Goal: Task Accomplishment & Management: Complete application form

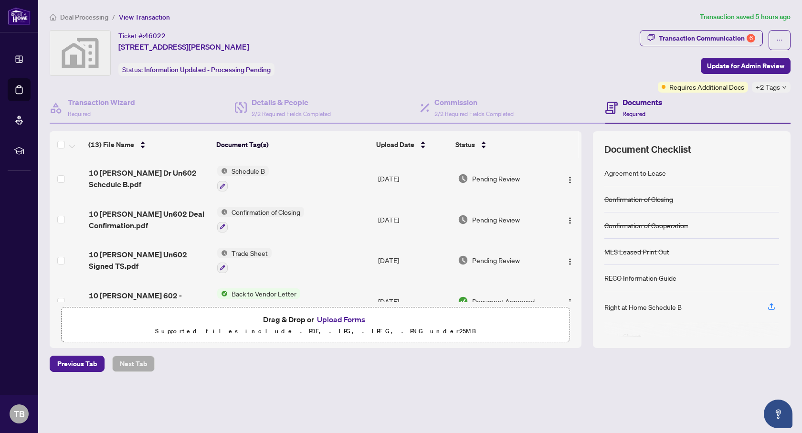
drag, startPoint x: 428, startPoint y: 265, endPoint x: 359, endPoint y: 335, distance: 98.3
drag, startPoint x: 358, startPoint y: 337, endPoint x: 20, endPoint y: 60, distance: 437.0
click at [20, 60] on li "Dashboard" at bounding box center [19, 59] width 23 height 23
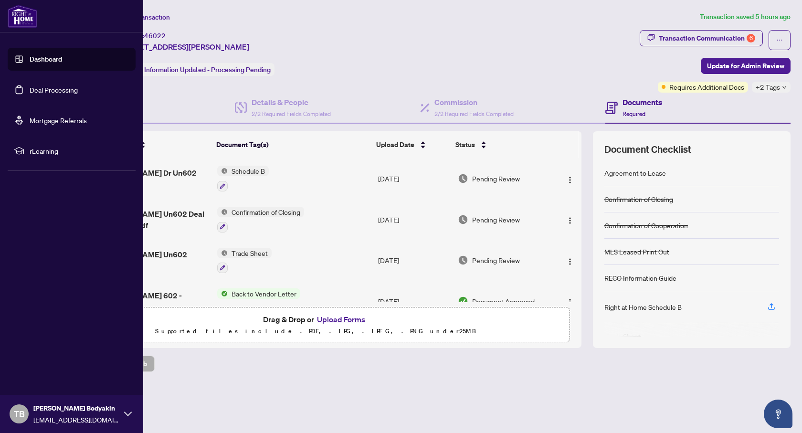
click at [47, 63] on link "Dashboard" at bounding box center [46, 59] width 32 height 9
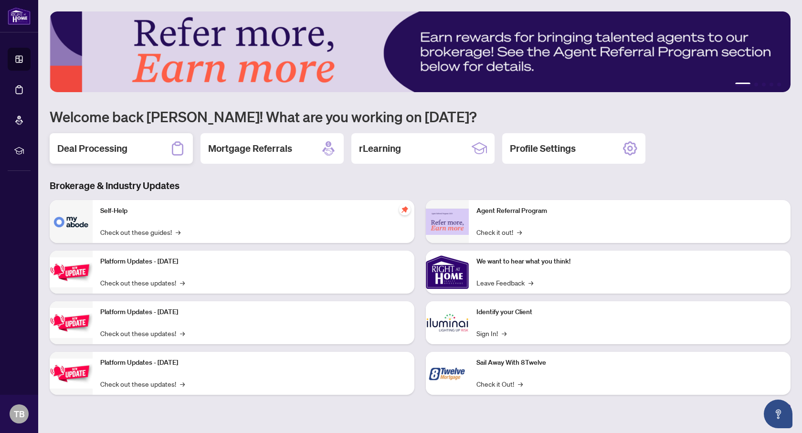
click at [106, 150] on h2 "Deal Processing" at bounding box center [92, 148] width 70 height 13
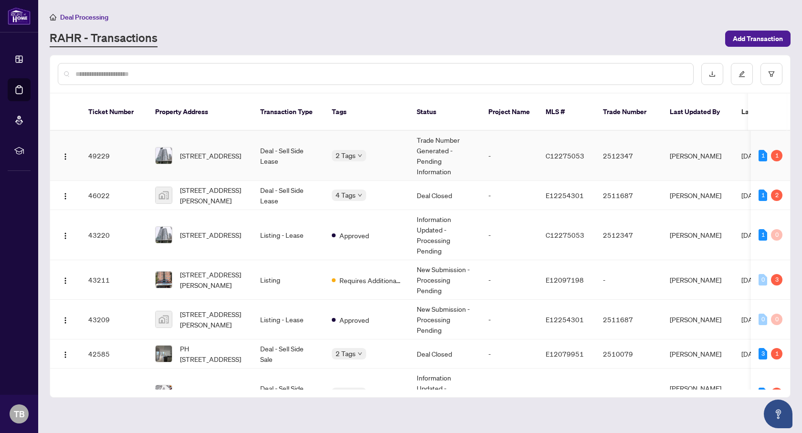
click at [268, 141] on td "Deal - Sell Side Lease" at bounding box center [289, 156] width 72 height 50
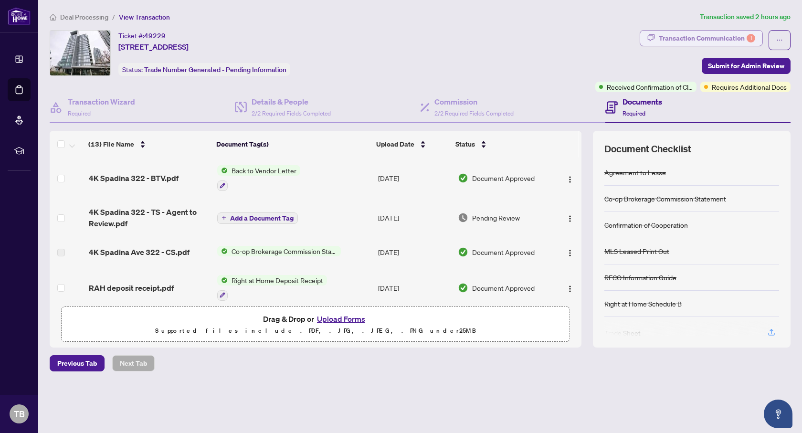
click at [692, 39] on div "Transaction Communication 1" at bounding box center [707, 38] width 96 height 15
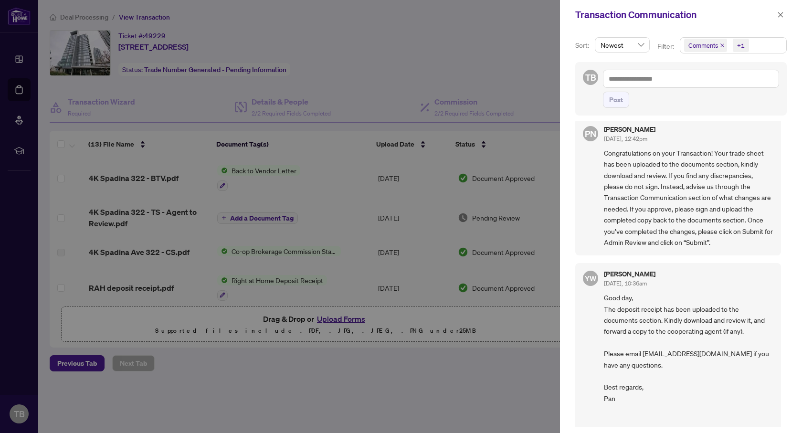
scroll to position [69, 0]
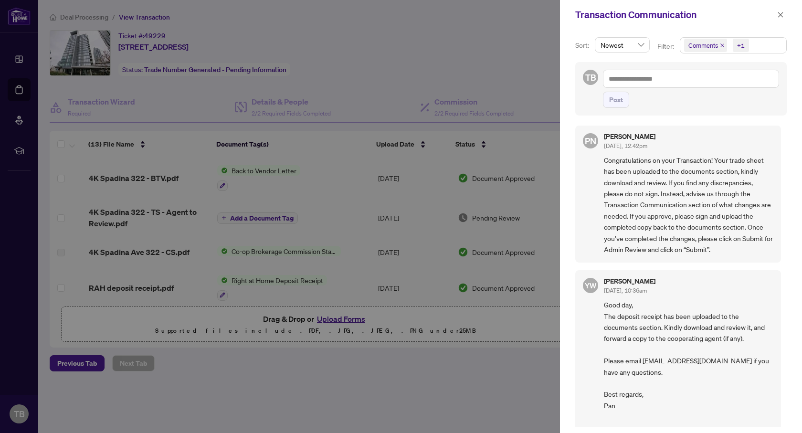
click at [509, 85] on div at bounding box center [401, 216] width 802 height 433
click at [396, 76] on div at bounding box center [401, 216] width 802 height 433
click at [780, 17] on icon "close" at bounding box center [780, 14] width 7 height 7
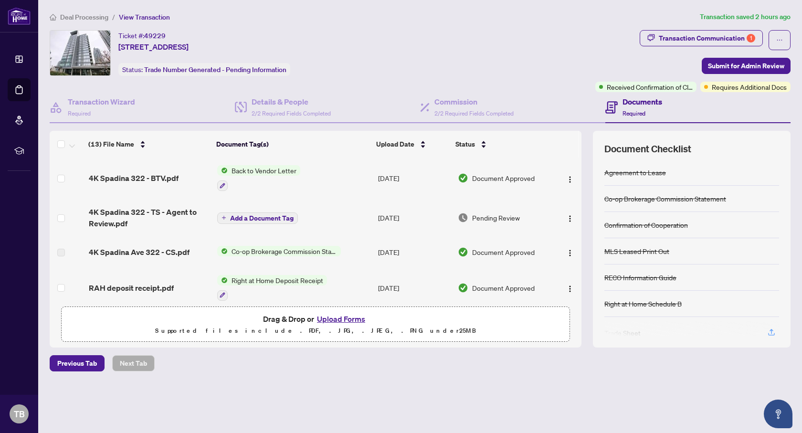
scroll to position [0, 0]
drag, startPoint x: 582, startPoint y: 168, endPoint x: 584, endPoint y: 135, distance: 32.6
click at [584, 135] on div "(13) File Name Document Tag(s) Upload Date Status 4K Spadina 322 - BTV.pdf Back…" at bounding box center [420, 239] width 741 height 217
click at [556, 160] on td at bounding box center [567, 178] width 28 height 41
click at [338, 318] on button "Upload Forms" at bounding box center [341, 319] width 54 height 12
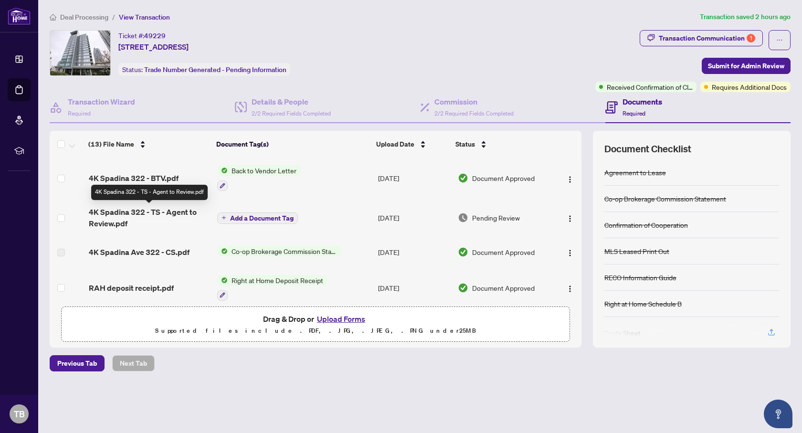
click at [168, 214] on span "4K Spadina 322 - TS - Agent to Review.pdf" at bounding box center [149, 217] width 121 height 23
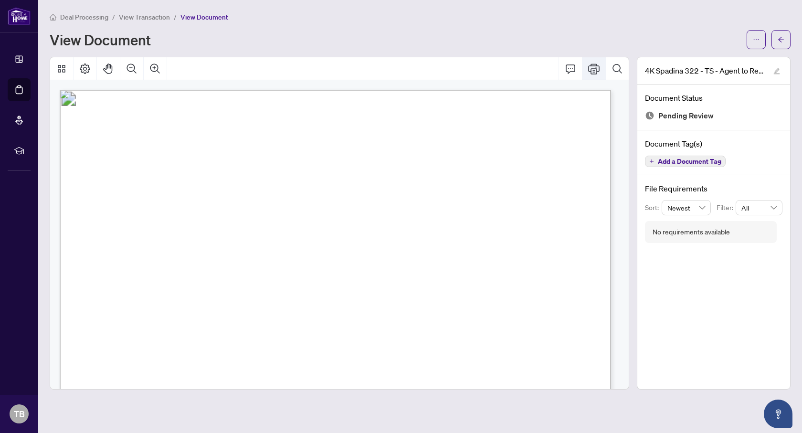
click at [593, 71] on icon "Print" at bounding box center [593, 68] width 11 height 11
click at [593, 68] on icon "Print" at bounding box center [593, 69] width 11 height 11
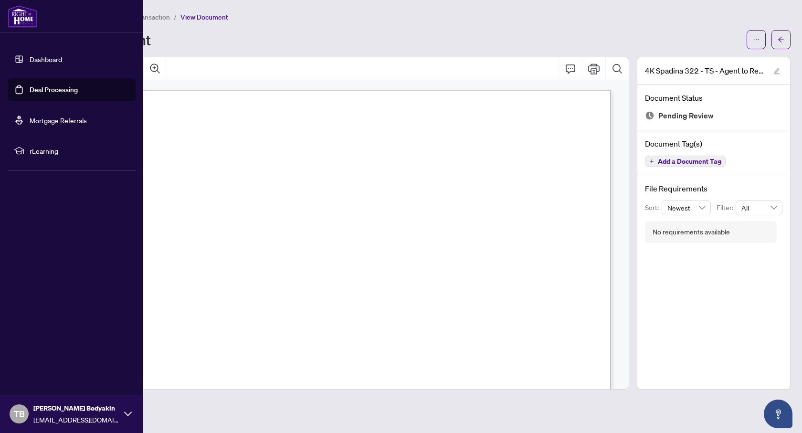
click at [52, 57] on link "Dashboard" at bounding box center [46, 59] width 32 height 9
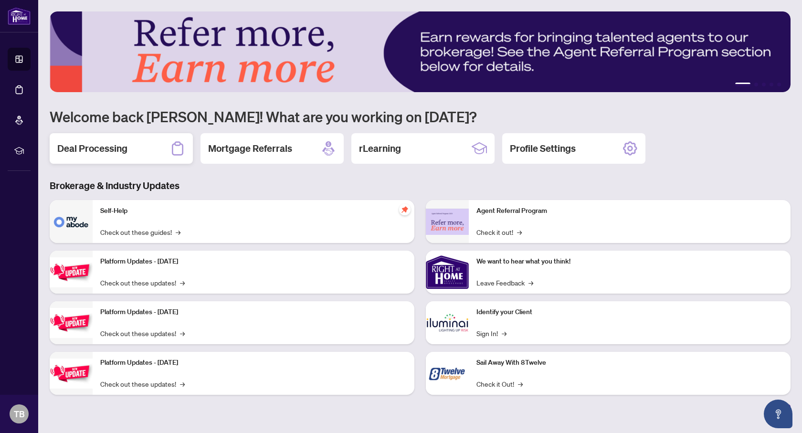
click at [96, 144] on h2 "Deal Processing" at bounding box center [92, 148] width 70 height 13
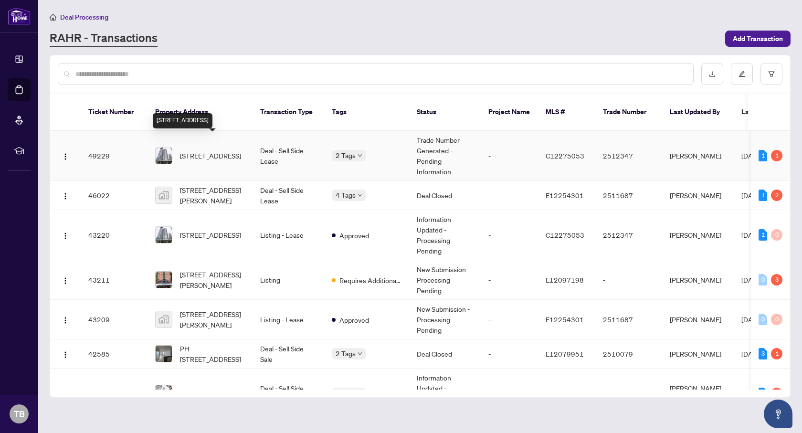
click at [220, 150] on span "[STREET_ADDRESS]" at bounding box center [210, 155] width 61 height 11
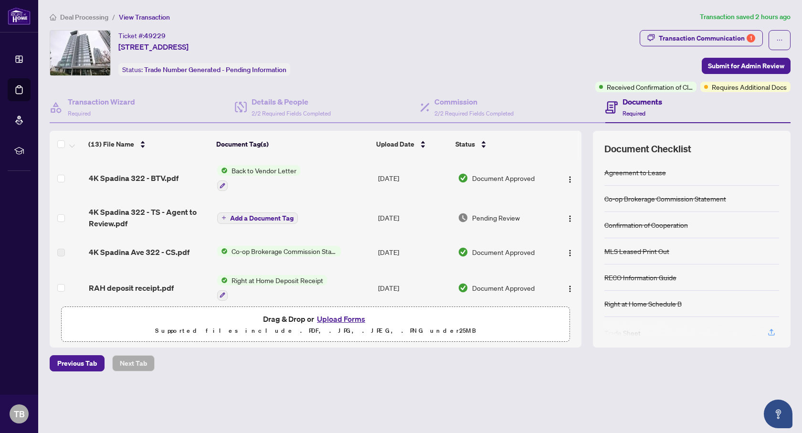
click at [341, 319] on button "Upload Forms" at bounding box center [341, 319] width 54 height 12
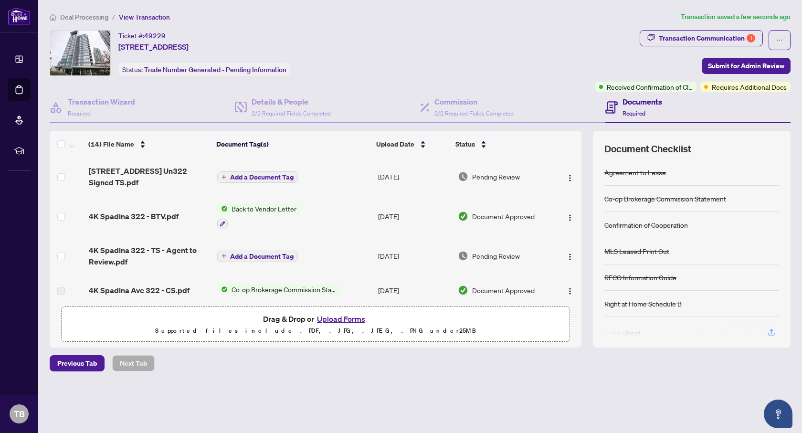
click at [256, 179] on span "Add a Document Tag" at bounding box center [262, 177] width 64 height 7
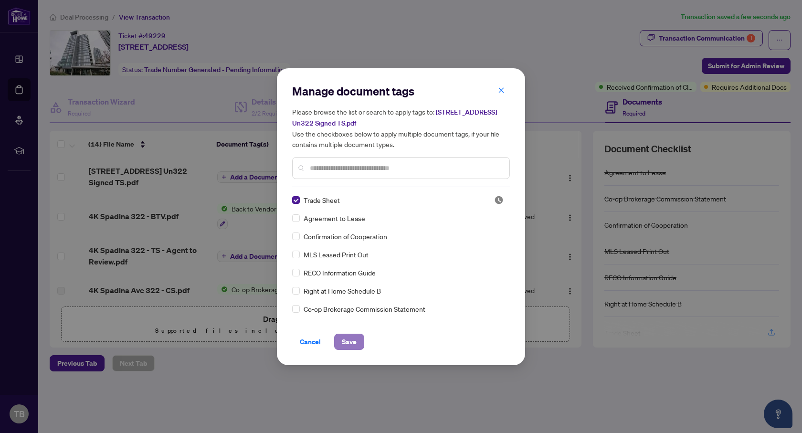
click at [351, 341] on span "Save" at bounding box center [349, 341] width 15 height 15
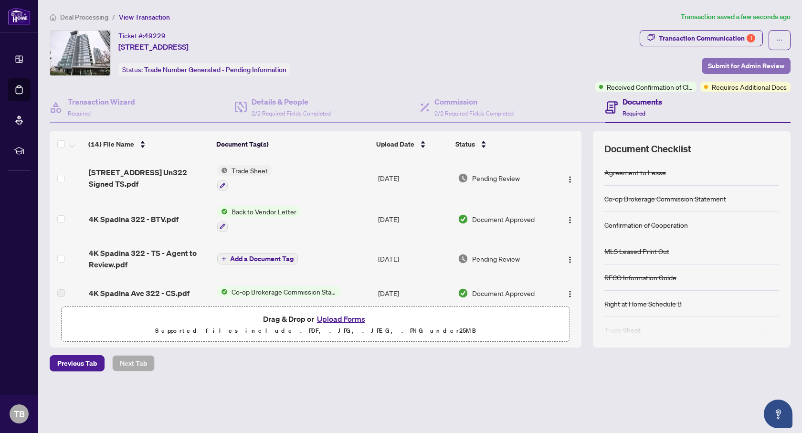
click at [756, 65] on span "Submit for Admin Review" at bounding box center [746, 65] width 76 height 15
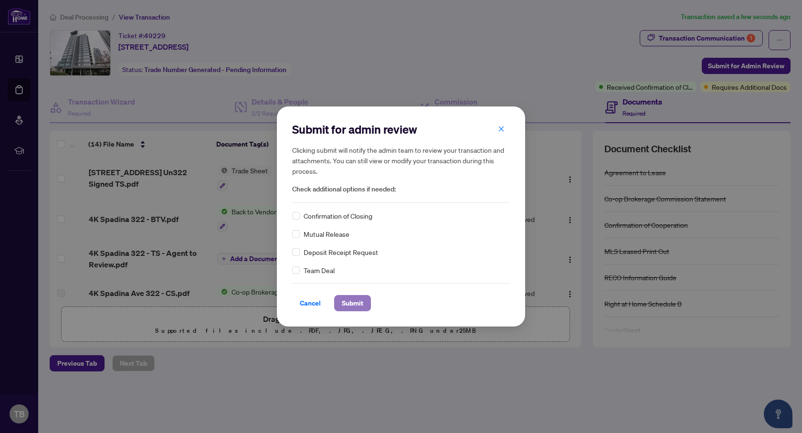
click at [353, 305] on span "Submit" at bounding box center [352, 303] width 21 height 15
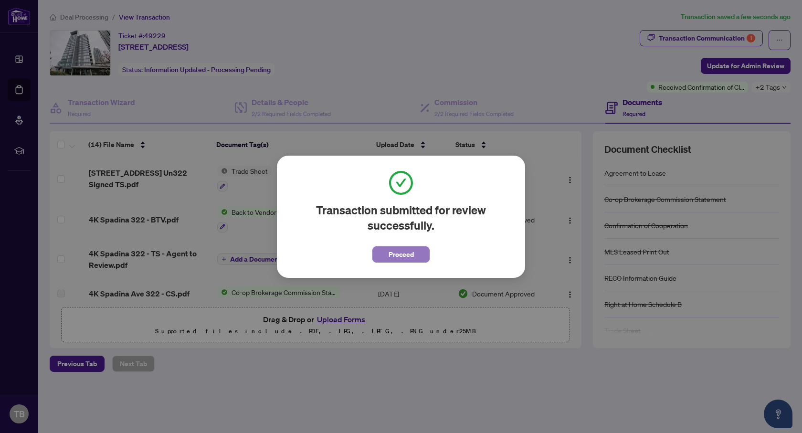
click at [390, 256] on span "Proceed" at bounding box center [401, 254] width 25 height 15
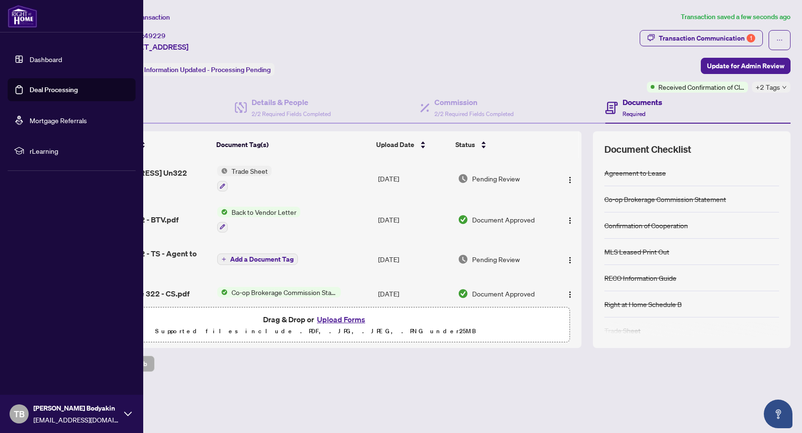
click at [30, 60] on link "Dashboard" at bounding box center [46, 59] width 32 height 9
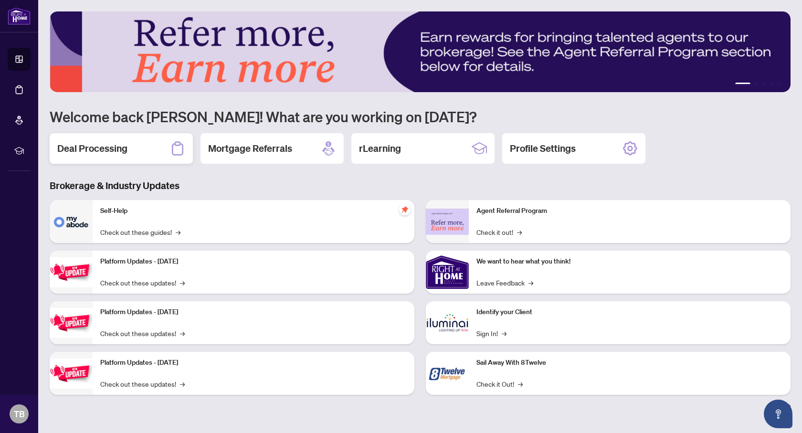
click at [108, 152] on h2 "Deal Processing" at bounding box center [92, 148] width 70 height 13
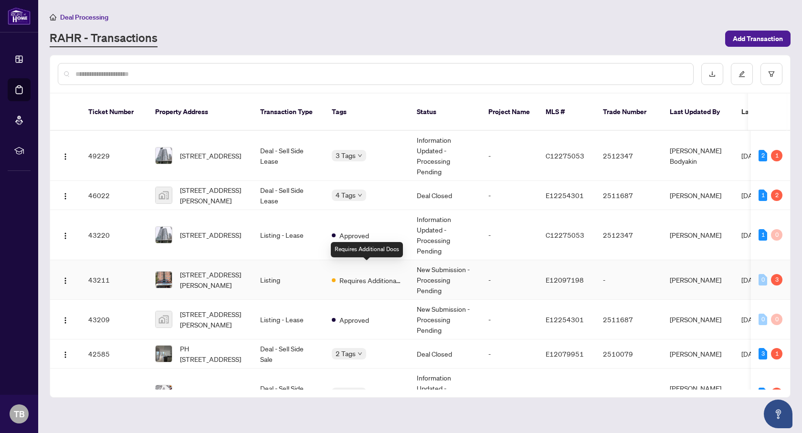
click at [361, 275] on span "Requires Additional Docs" at bounding box center [370, 280] width 62 height 11
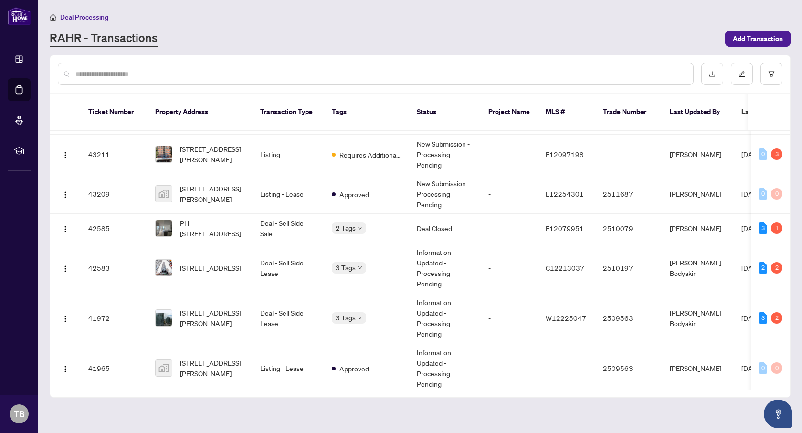
scroll to position [129, 0]
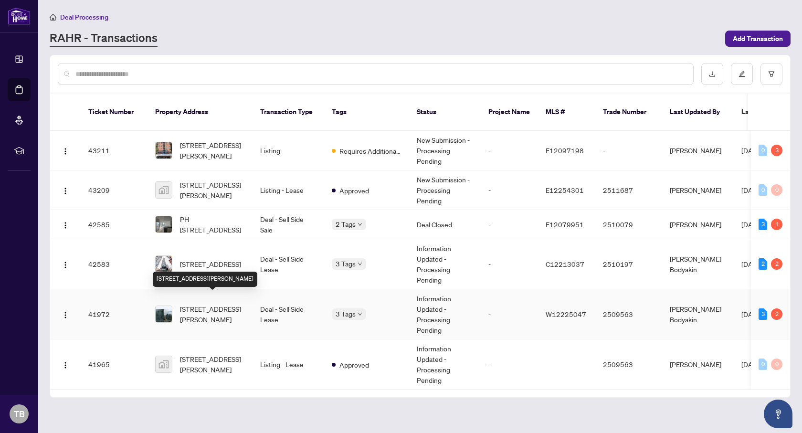
click at [235, 304] on span "[STREET_ADDRESS][PERSON_NAME]" at bounding box center [212, 314] width 65 height 21
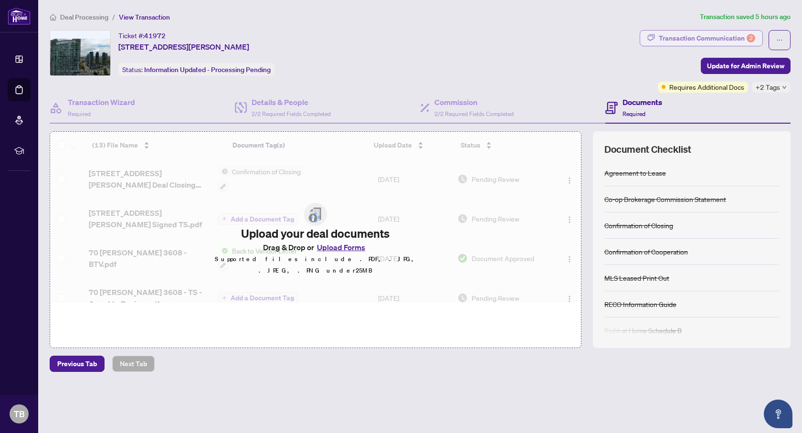
click at [708, 38] on div "Transaction Communication 2" at bounding box center [707, 38] width 96 height 15
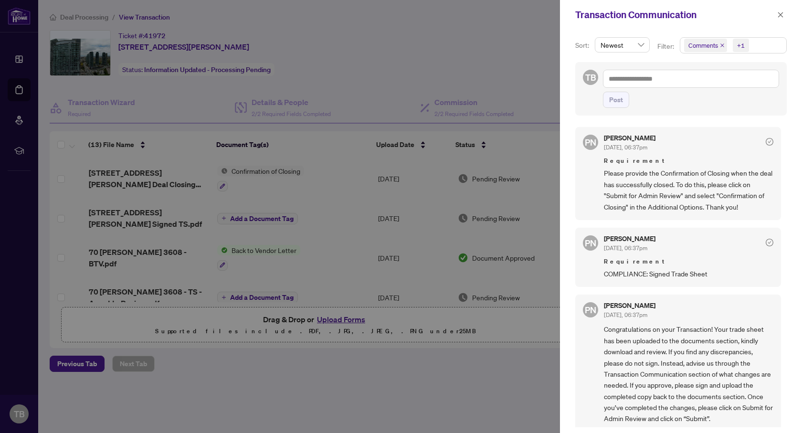
click at [516, 32] on div at bounding box center [401, 216] width 802 height 433
click at [780, 15] on icon "close" at bounding box center [780, 14] width 7 height 7
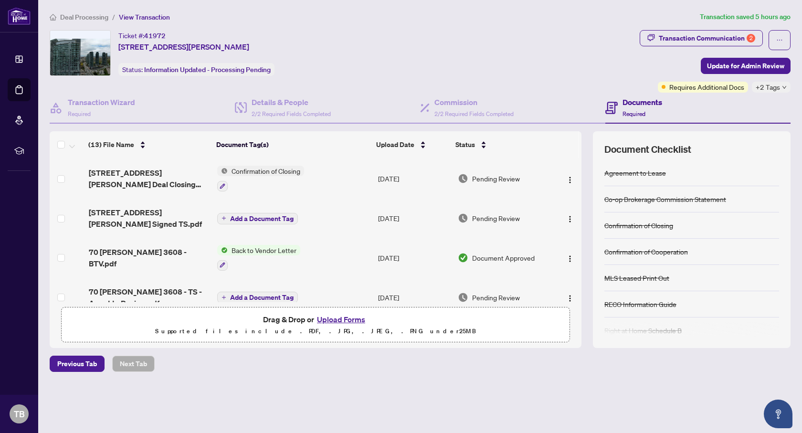
click at [268, 220] on span "Add a Document Tag" at bounding box center [262, 218] width 64 height 7
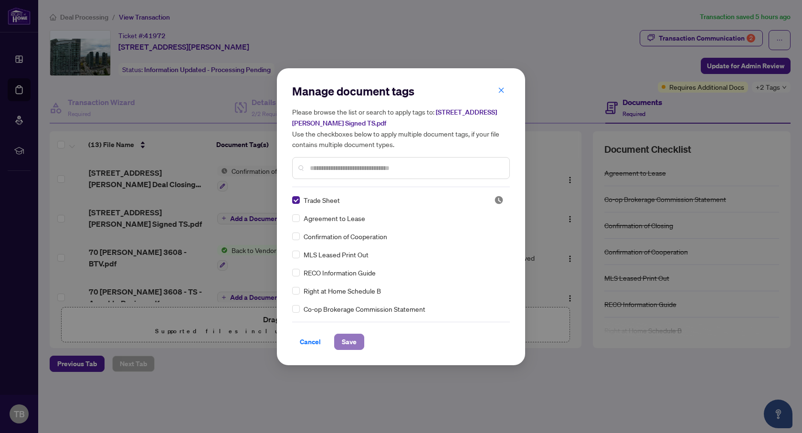
click at [346, 341] on span "Save" at bounding box center [349, 341] width 15 height 15
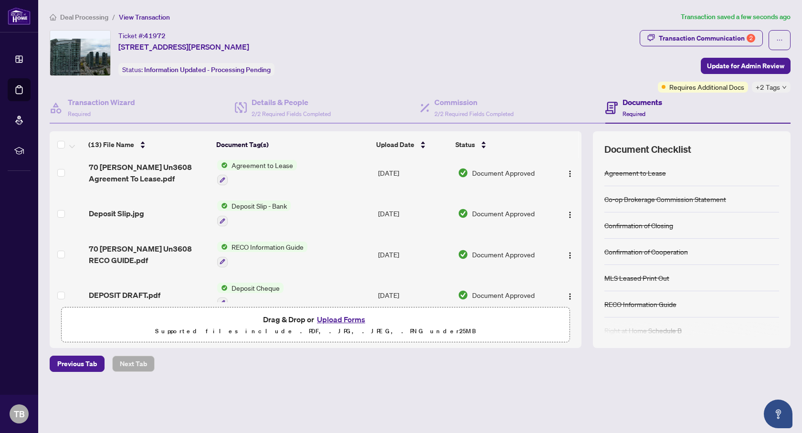
scroll to position [376, 0]
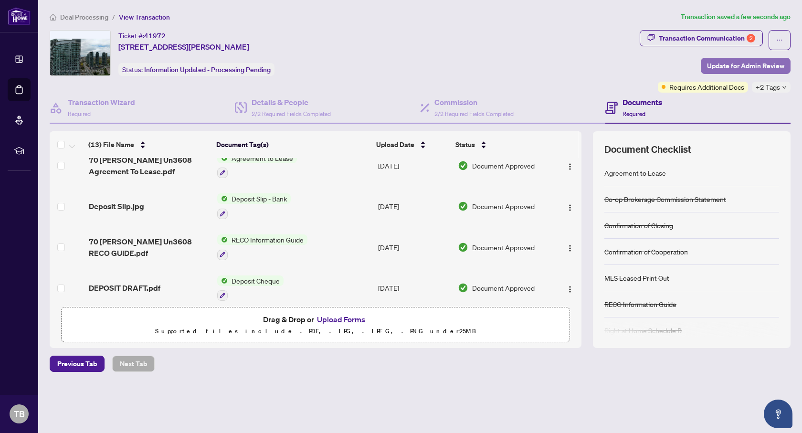
click at [738, 67] on span "Update for Admin Review" at bounding box center [745, 65] width 77 height 15
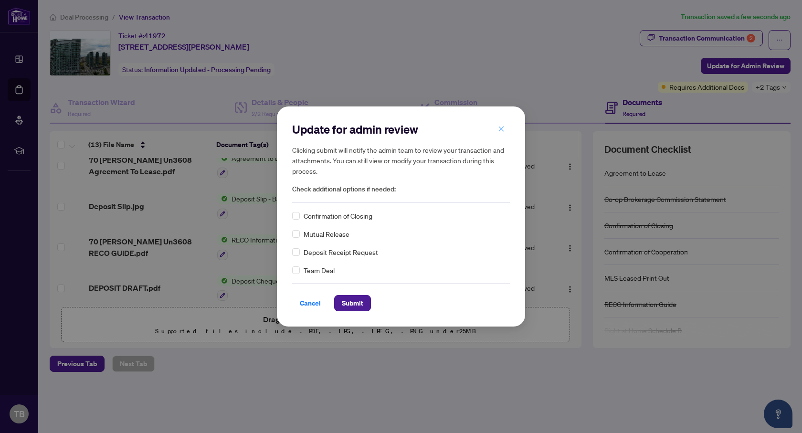
click at [503, 127] on icon "close" at bounding box center [501, 129] width 7 height 7
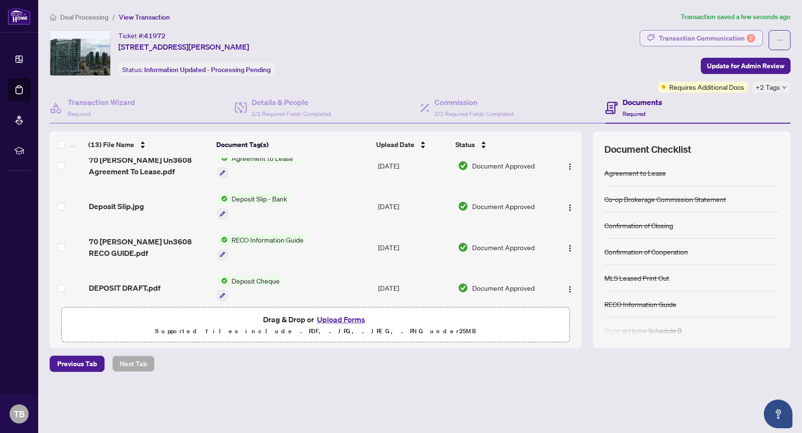
click at [688, 40] on div "Transaction Communication 2" at bounding box center [707, 38] width 96 height 15
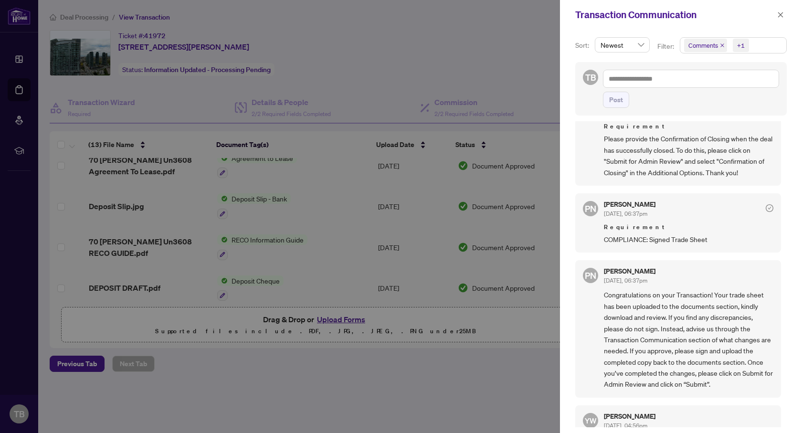
scroll to position [0, 0]
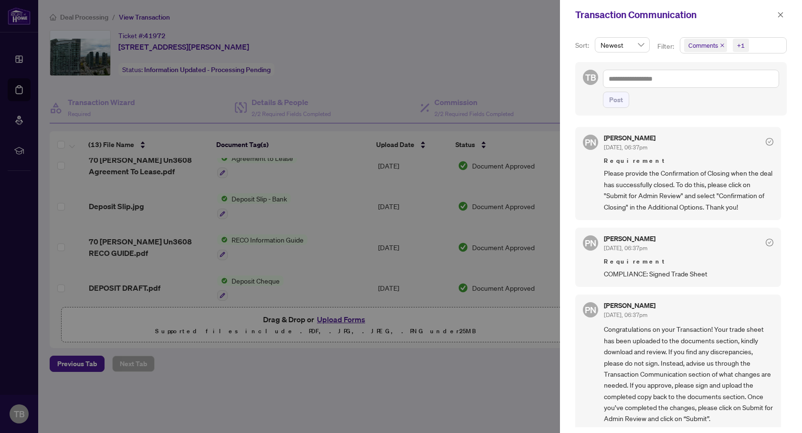
click at [503, 26] on div at bounding box center [401, 216] width 802 height 433
click at [781, 16] on icon "close" at bounding box center [780, 14] width 7 height 7
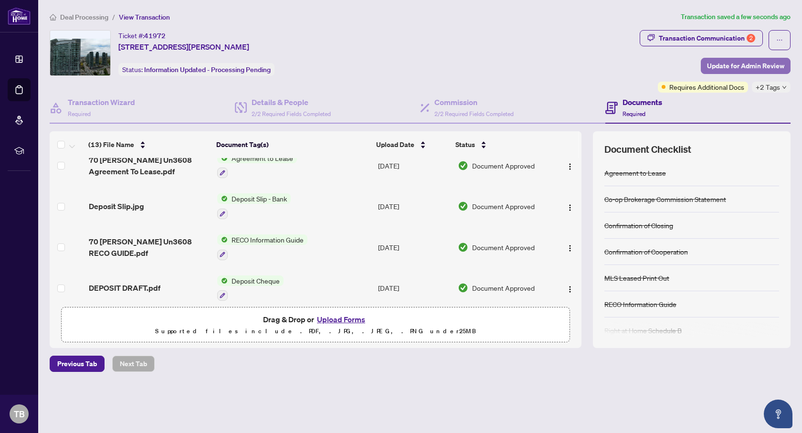
click at [732, 67] on span "Update for Admin Review" at bounding box center [745, 65] width 77 height 15
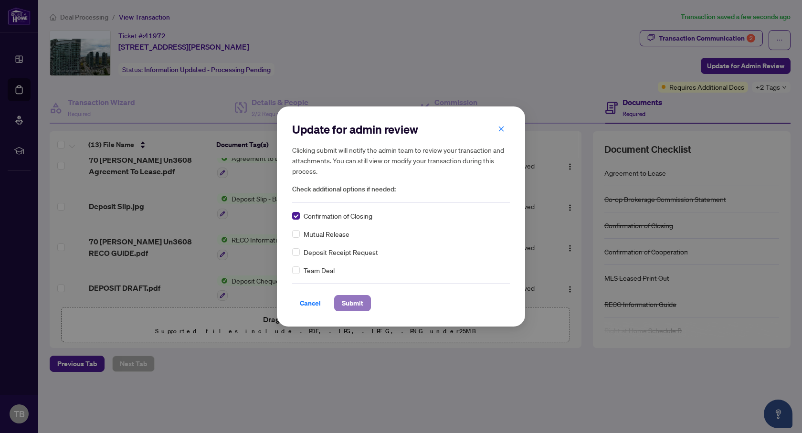
click at [355, 307] on span "Submit" at bounding box center [352, 303] width 21 height 15
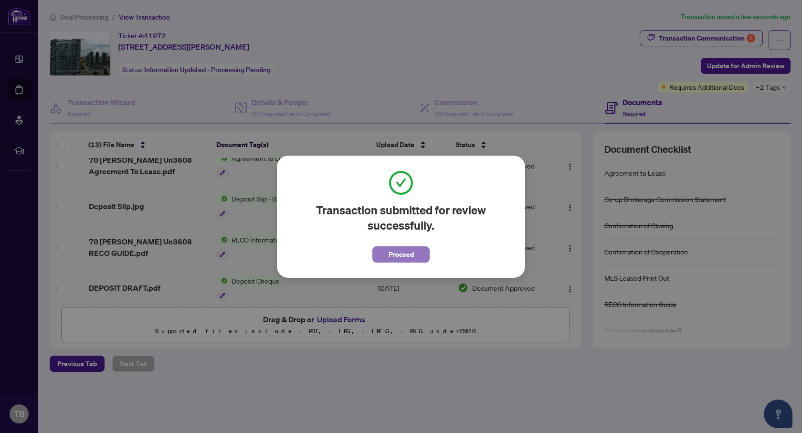
click at [411, 254] on span "Proceed" at bounding box center [401, 254] width 25 height 15
